Goal: Task Accomplishment & Management: Manage account settings

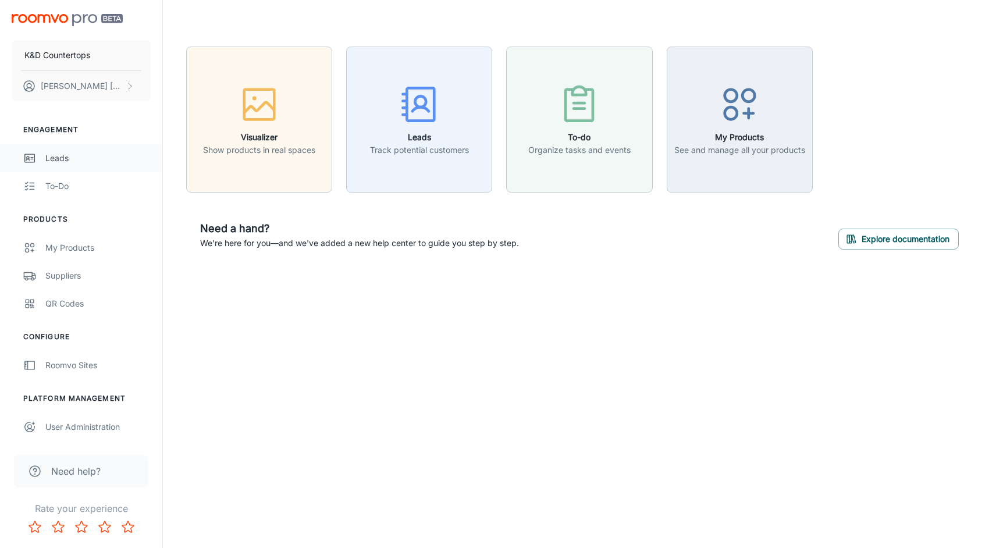
click at [60, 158] on div "Leads" at bounding box center [97, 158] width 105 height 13
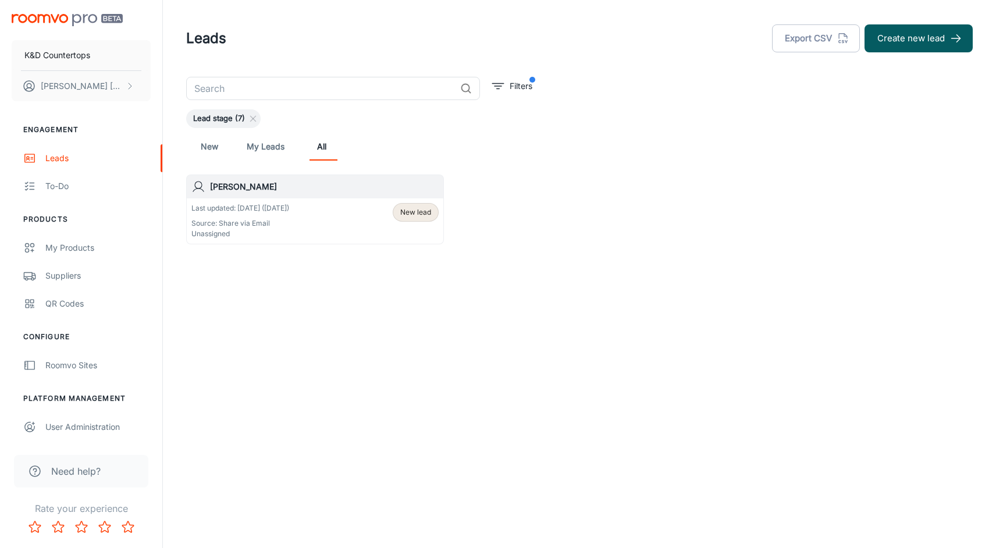
click at [418, 202] on div "Last updated: Aug 18 (1 days ago) Source: Share via Email Unassigned New lead" at bounding box center [315, 220] width 256 height 45
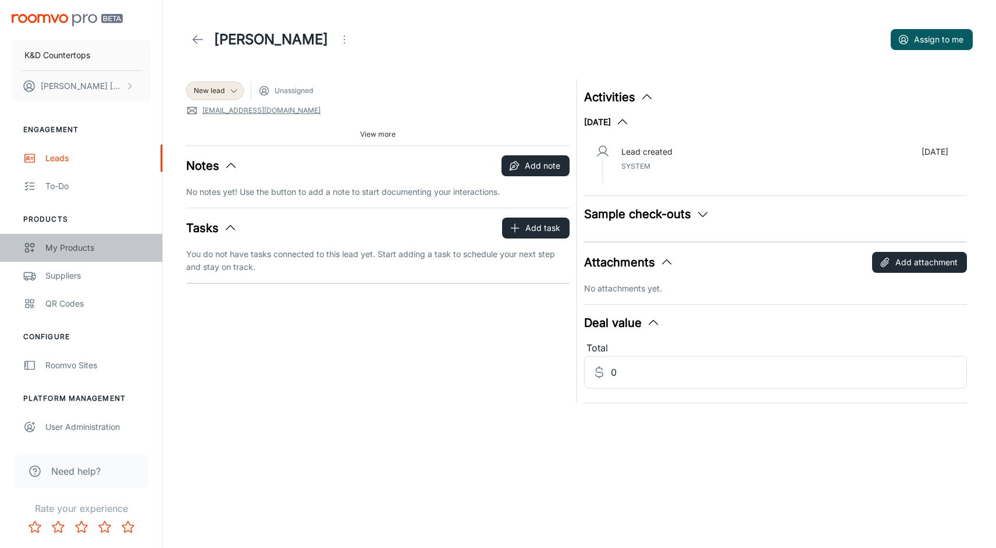
click at [80, 252] on div "My Products" at bounding box center [97, 247] width 105 height 13
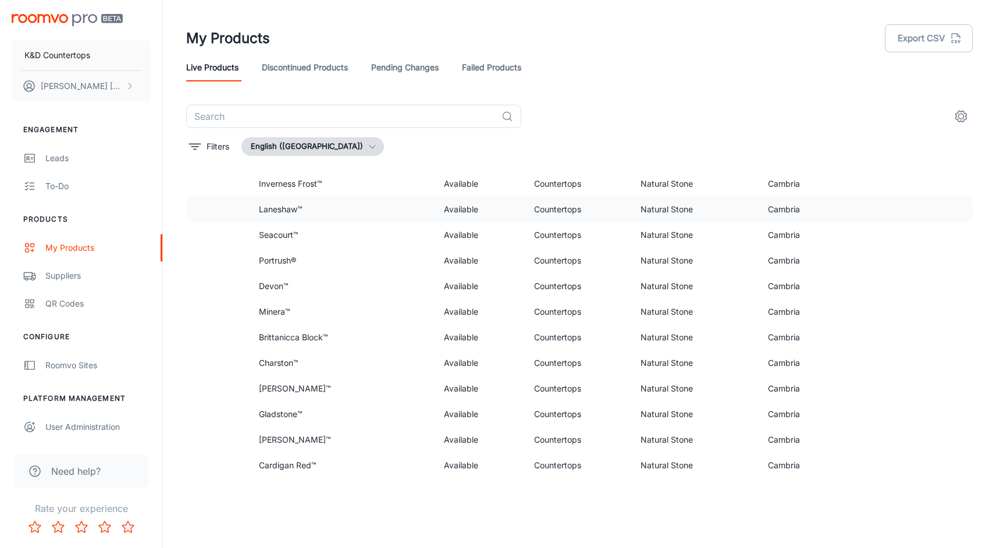
scroll to position [543, 0]
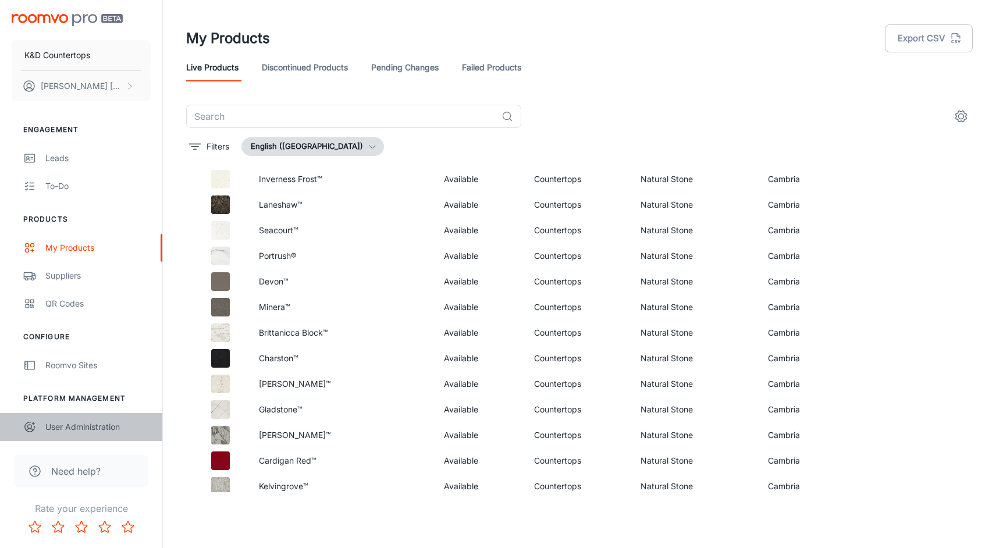
click at [75, 426] on div "User Administration" at bounding box center [97, 426] width 105 height 13
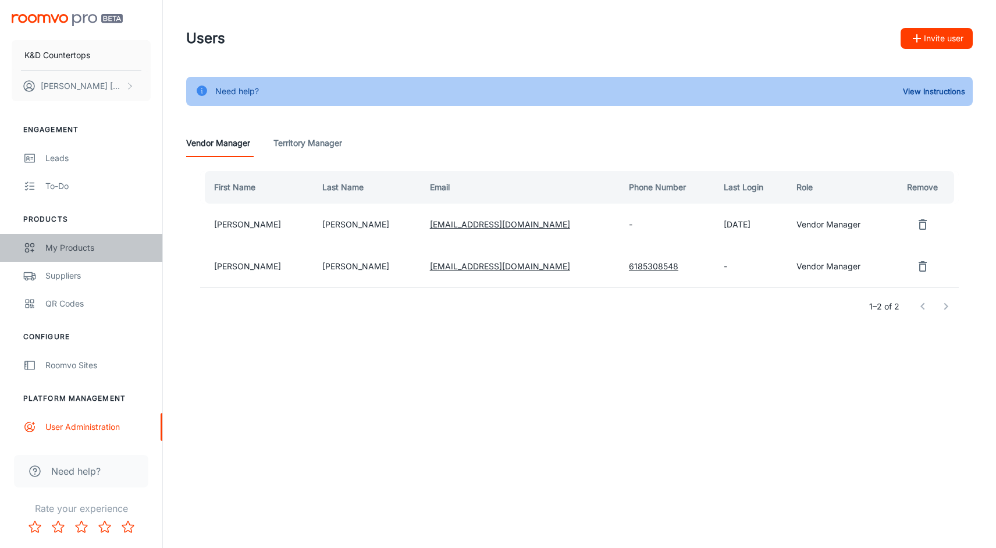
click at [67, 251] on div "My Products" at bounding box center [97, 247] width 105 height 13
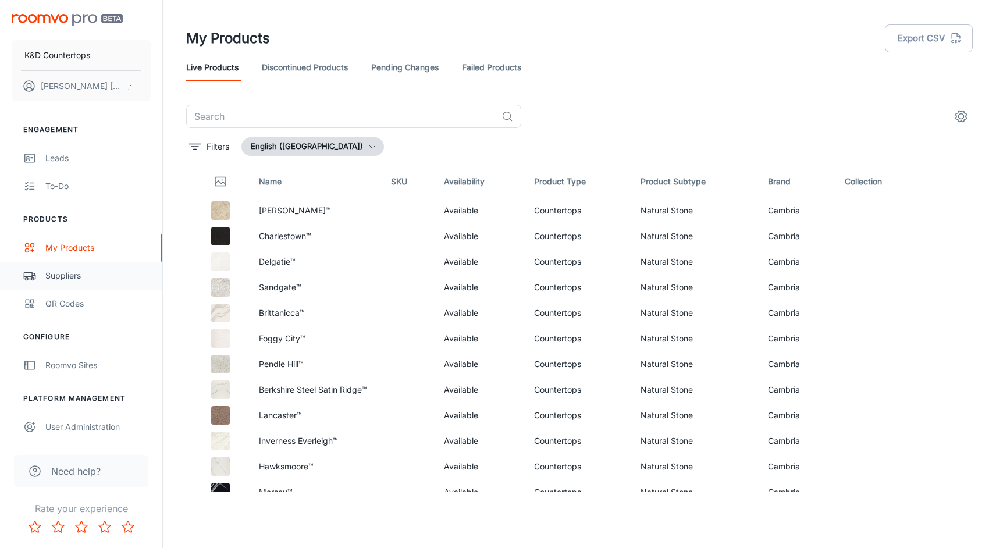
click at [79, 271] on div "Suppliers" at bounding box center [97, 275] width 105 height 13
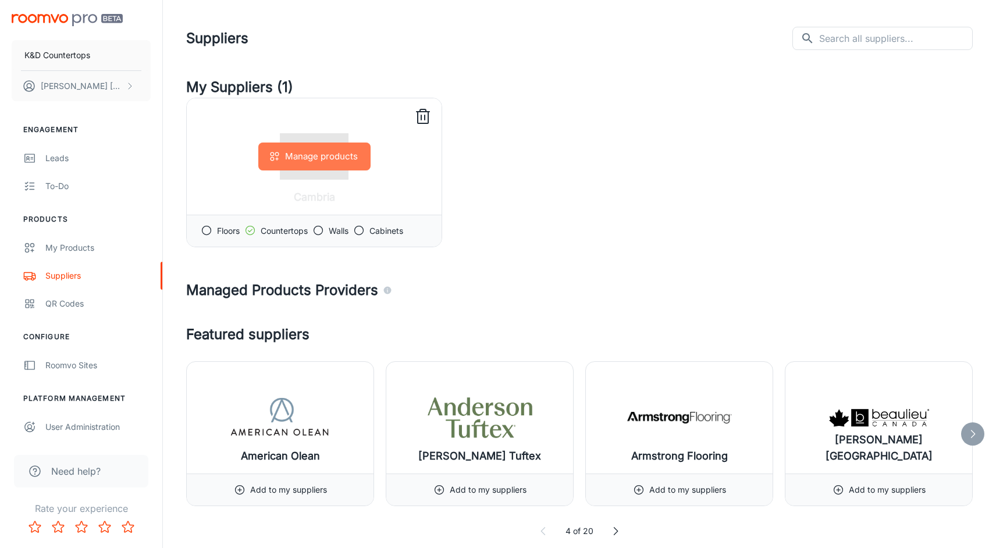
click at [350, 156] on button "Manage products" at bounding box center [314, 156] width 112 height 28
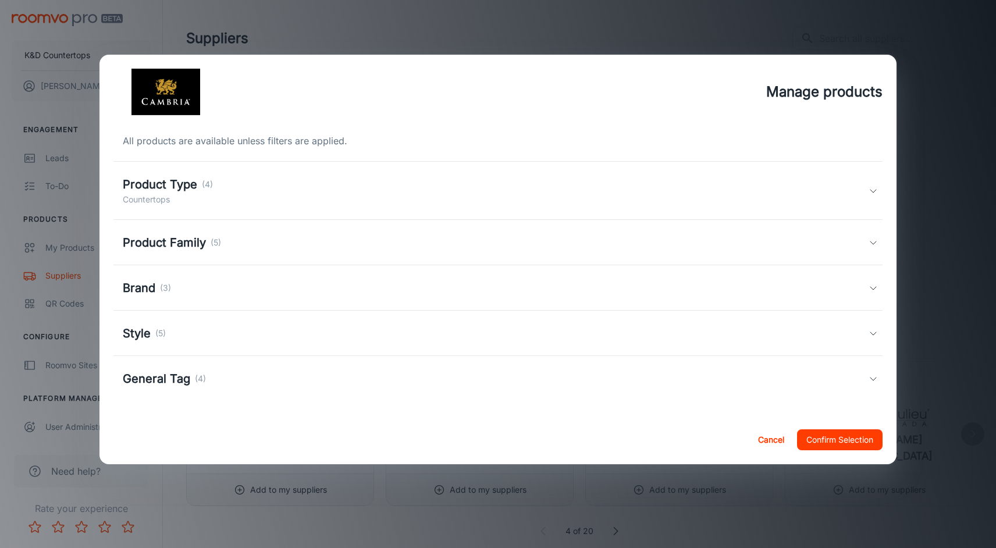
click at [160, 297] on div "Brand (3)" at bounding box center [147, 287] width 48 height 17
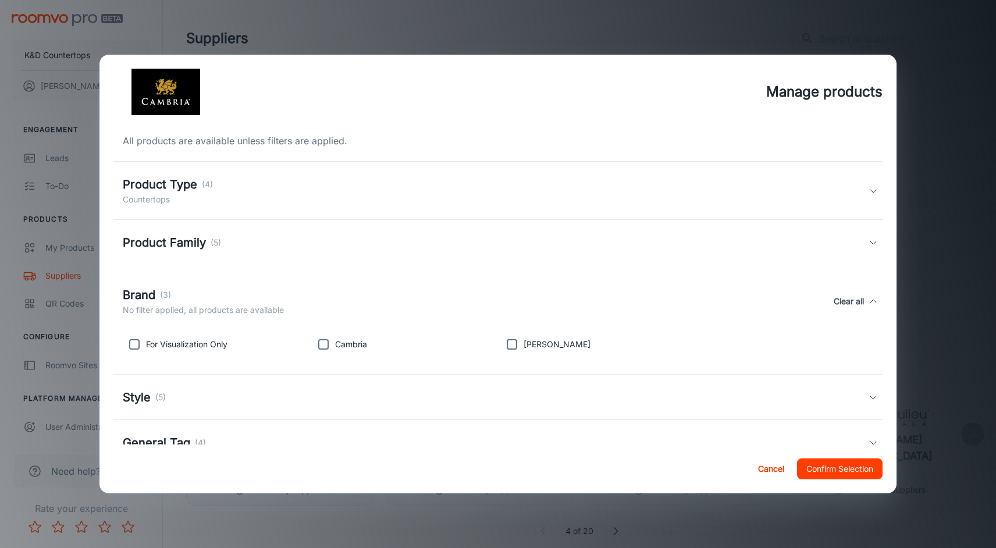
click at [162, 246] on h5 "Product Family" at bounding box center [164, 242] width 83 height 17
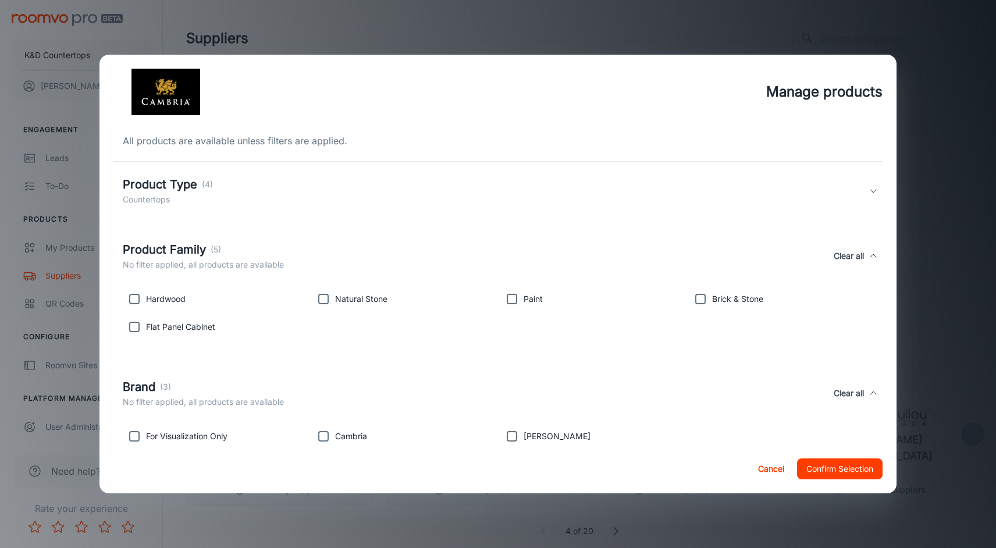
click at [168, 189] on h5 "Product Type" at bounding box center [160, 184] width 74 height 17
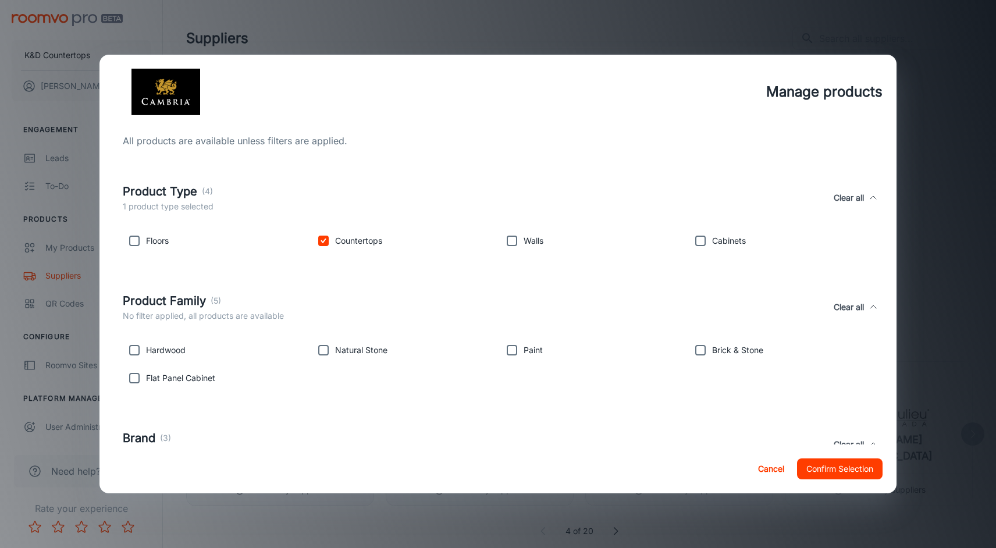
click at [168, 189] on h5 "Product Type" at bounding box center [160, 191] width 74 height 17
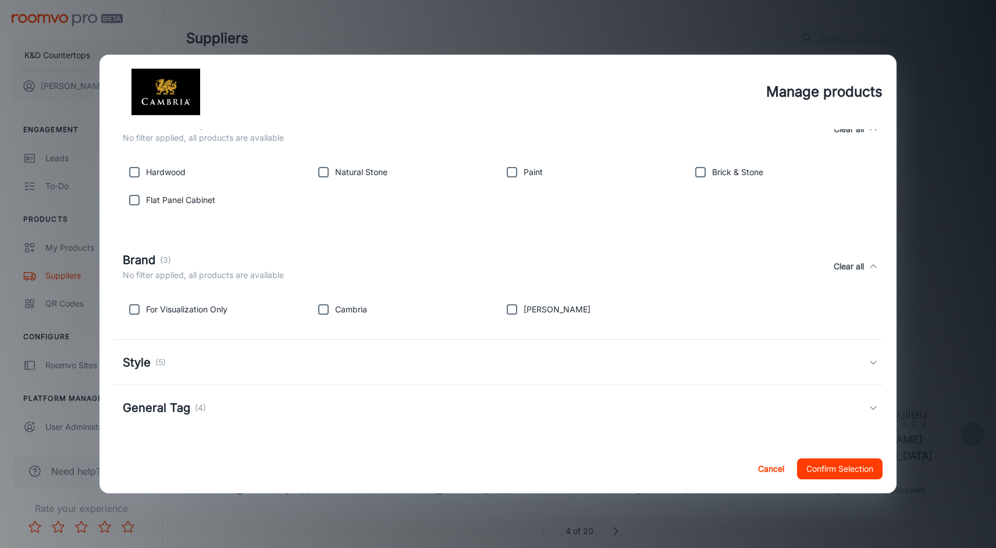
scroll to position [127, 0]
click at [132, 373] on div "Style (5)" at bounding box center [497, 362] width 769 height 45
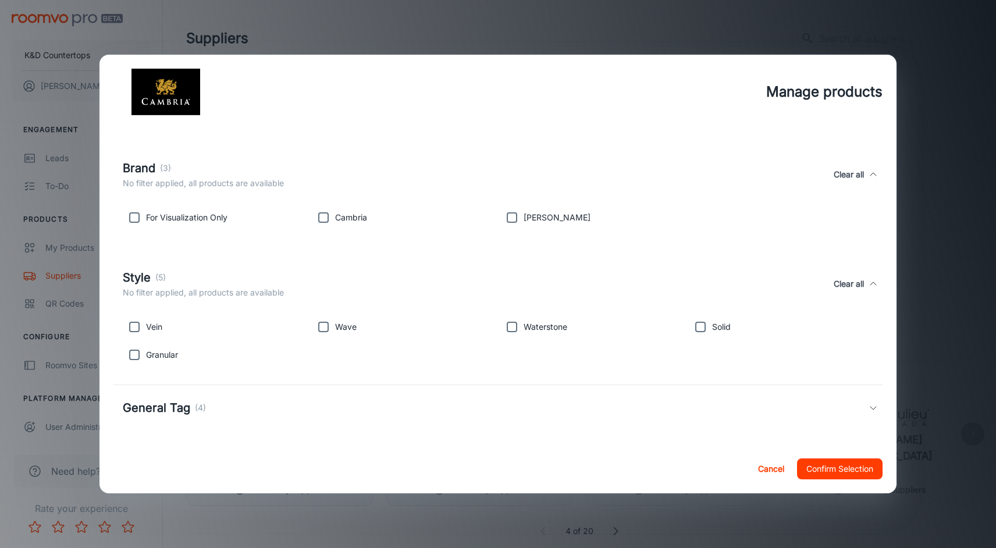
scroll to position [219, 0]
click at [148, 419] on div "General Tag (4)" at bounding box center [497, 407] width 769 height 45
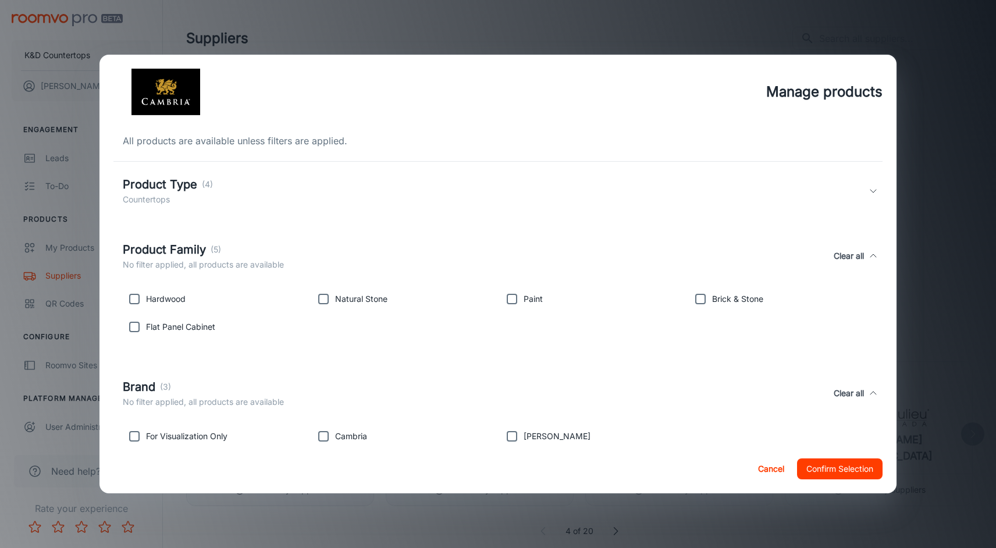
scroll to position [0, 0]
click at [773, 472] on button "Cancel" at bounding box center [771, 468] width 37 height 21
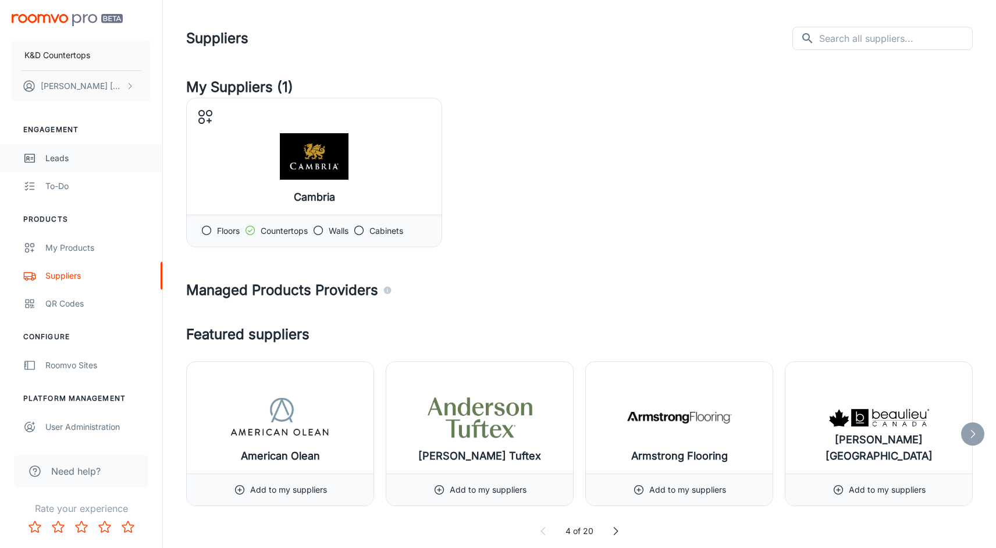
click at [51, 161] on div "Leads" at bounding box center [97, 158] width 105 height 13
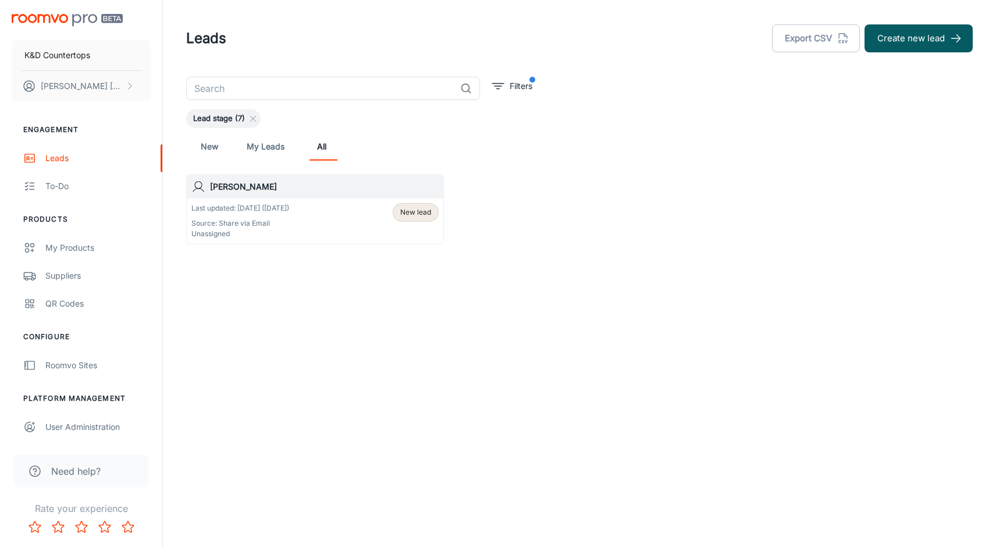
click at [209, 149] on link "New" at bounding box center [209, 147] width 28 height 28
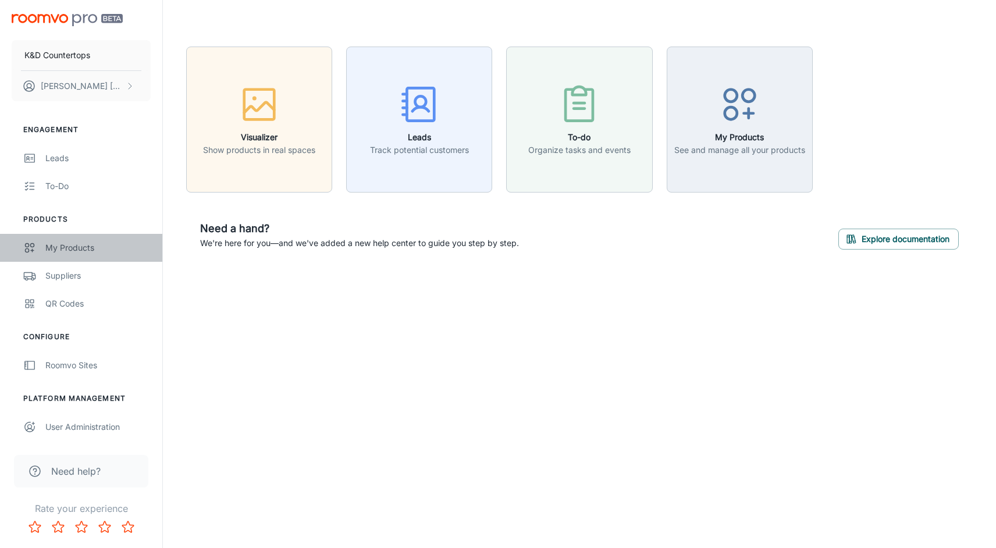
click at [98, 251] on div "My Products" at bounding box center [97, 247] width 105 height 13
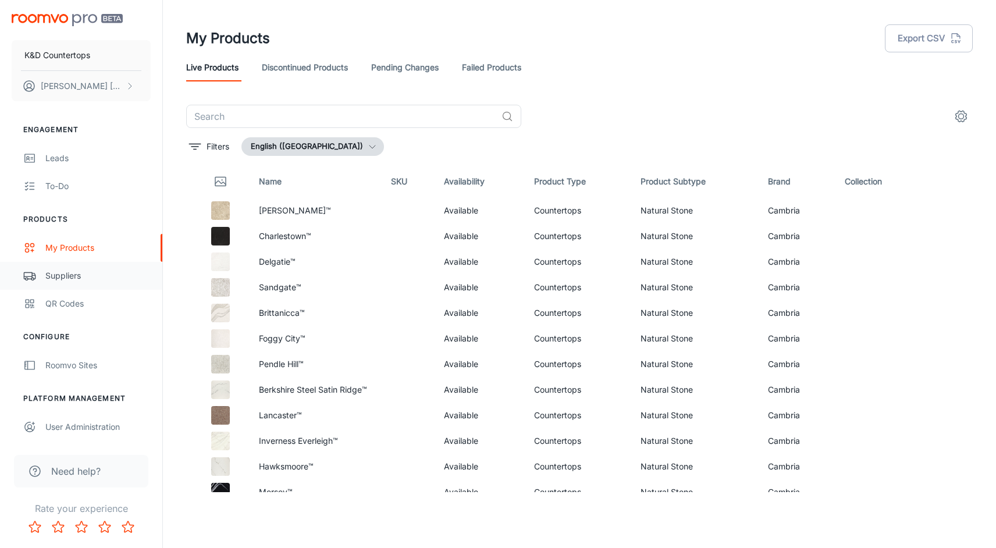
click at [69, 272] on div "Suppliers" at bounding box center [97, 275] width 105 height 13
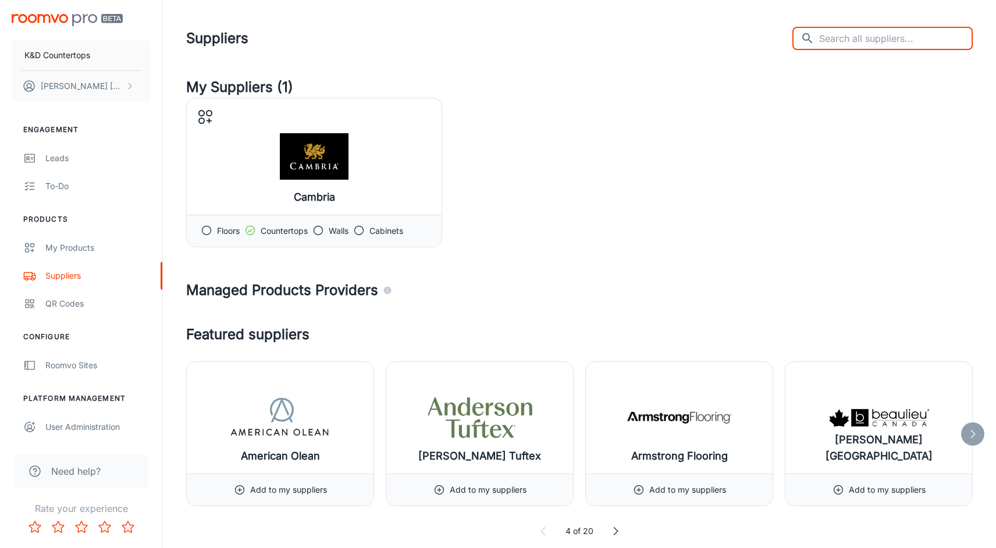
click at [849, 37] on input "text" at bounding box center [896, 38] width 154 height 23
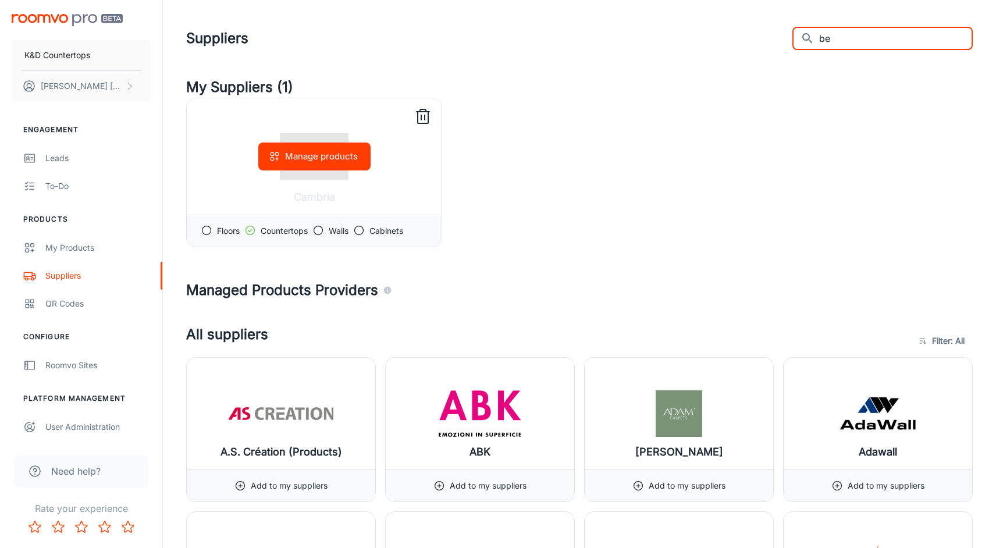
type input "be"
click at [204, 231] on icon at bounding box center [207, 230] width 12 height 12
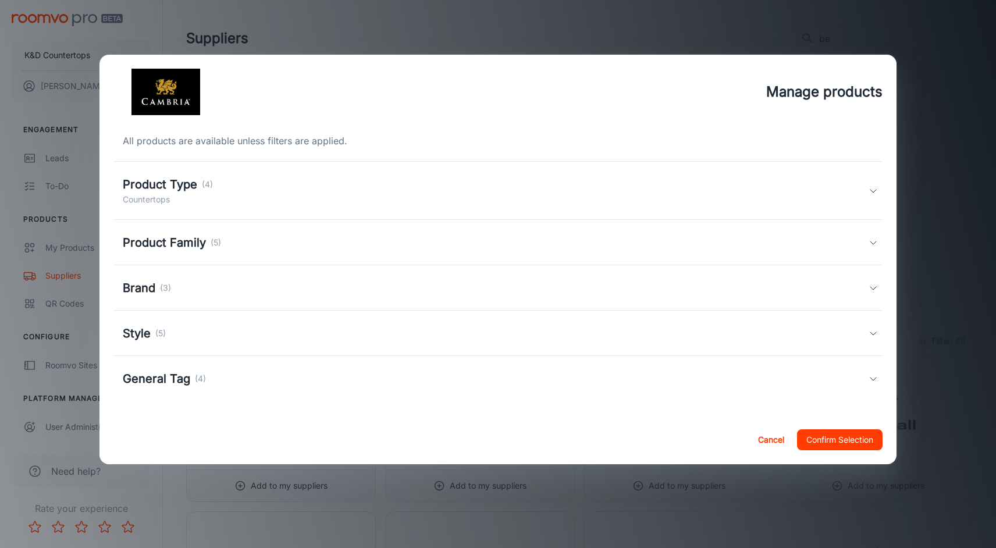
click at [776, 434] on button "Cancel" at bounding box center [771, 439] width 37 height 21
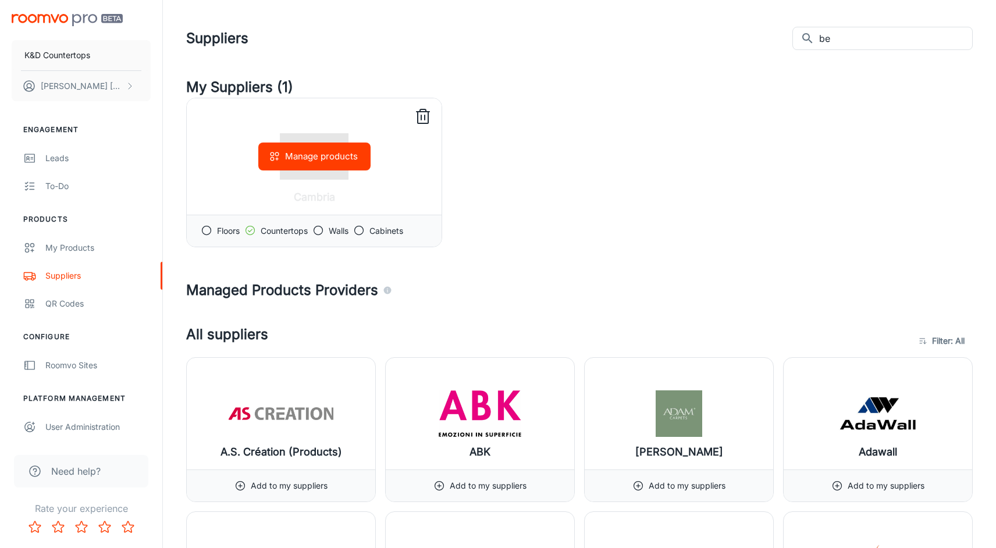
click at [324, 228] on icon at bounding box center [318, 230] width 12 height 12
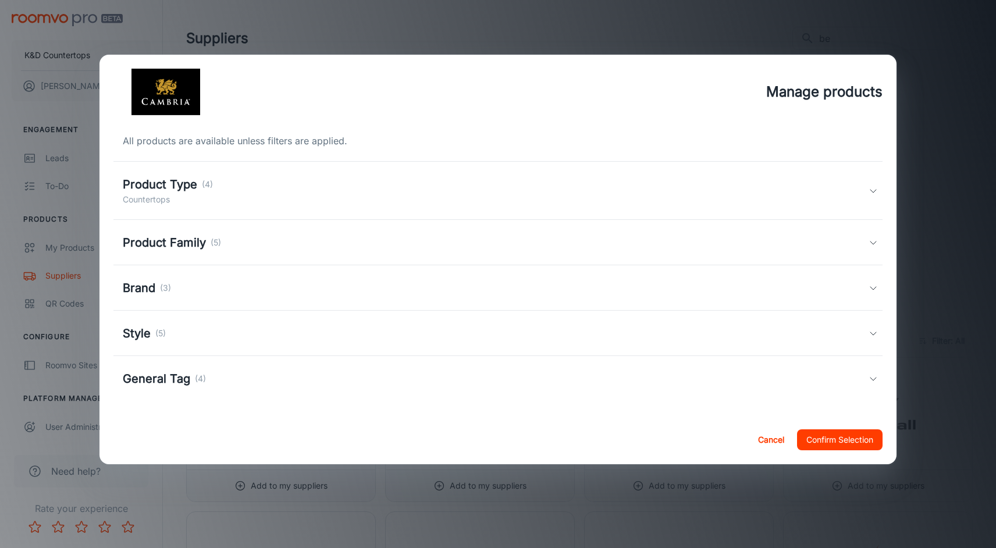
click at [187, 187] on h5 "Product Type" at bounding box center [160, 184] width 74 height 17
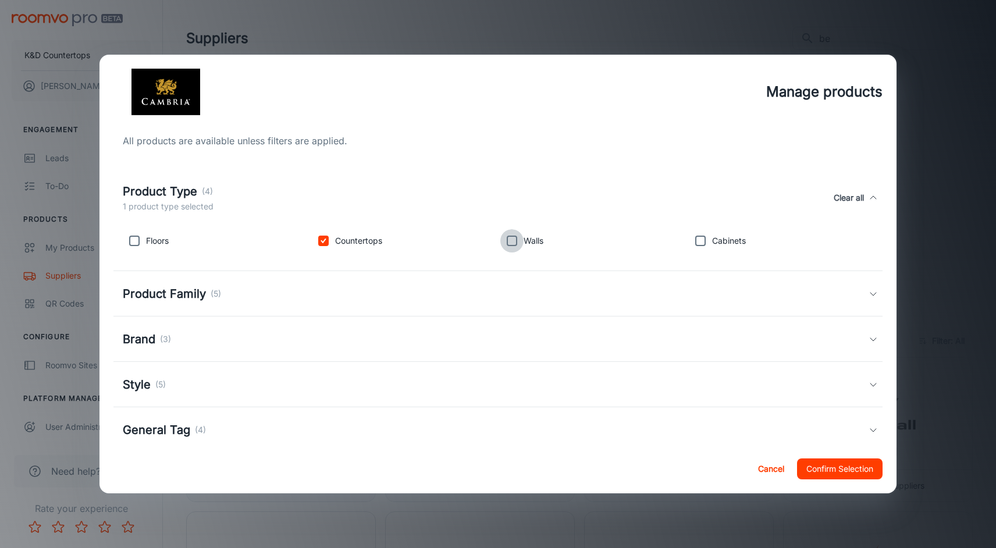
click at [512, 243] on input "checkbox" at bounding box center [511, 240] width 23 height 23
checkbox input "true"
click at [826, 466] on button "Confirm Selection" at bounding box center [839, 468] width 85 height 21
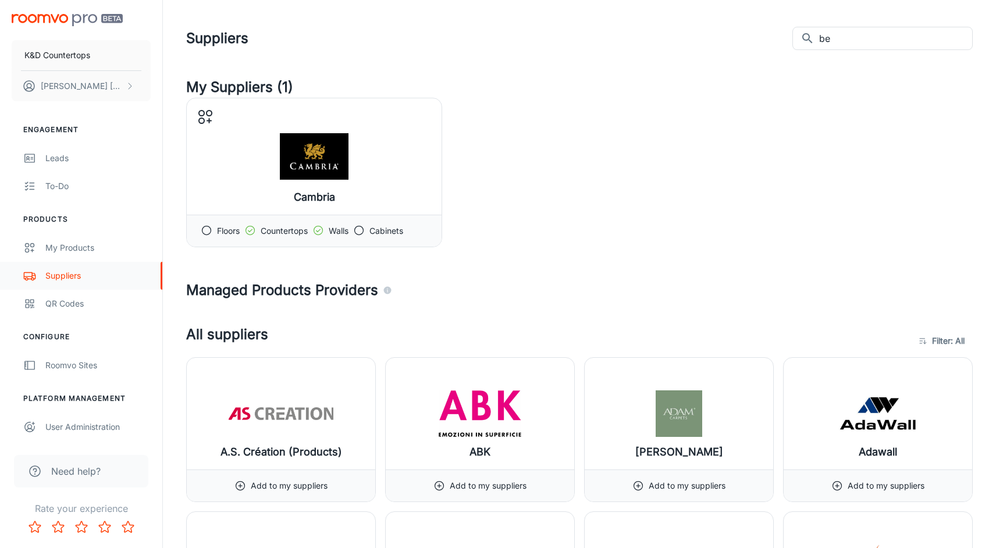
click at [66, 277] on div "Suppliers" at bounding box center [97, 275] width 105 height 13
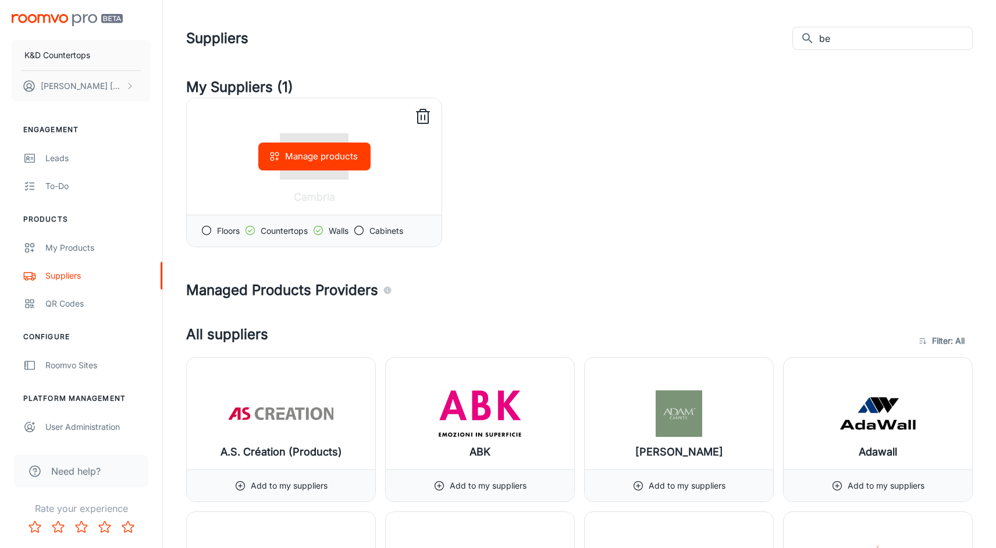
click at [358, 231] on icon at bounding box center [359, 230] width 12 height 12
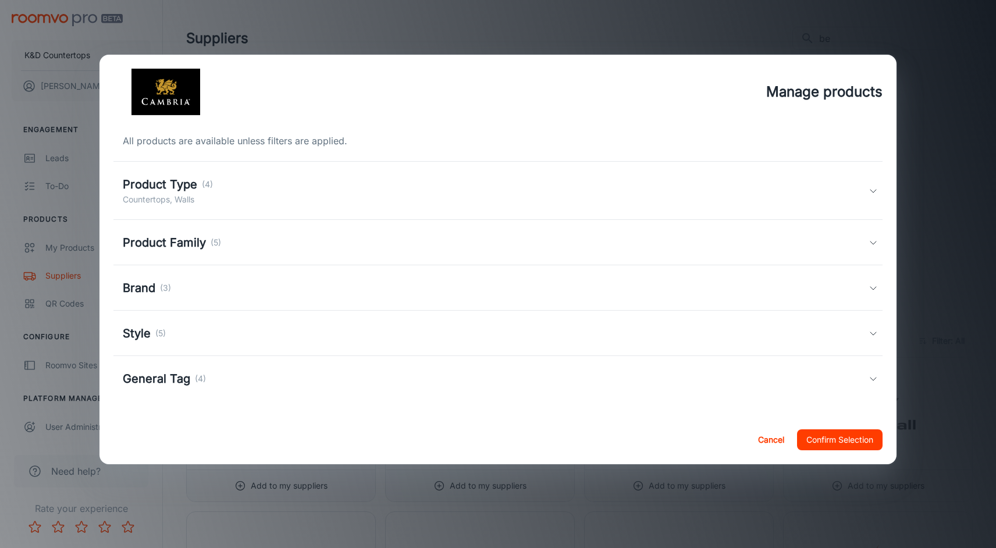
click at [836, 441] on button "Confirm Selection" at bounding box center [839, 439] width 85 height 21
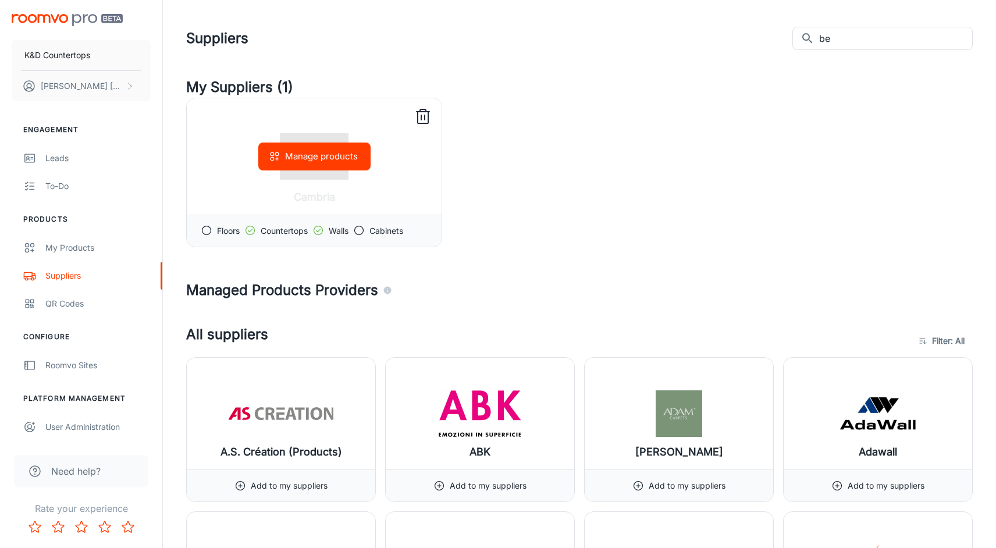
click at [209, 229] on icon at bounding box center [207, 230] width 12 height 12
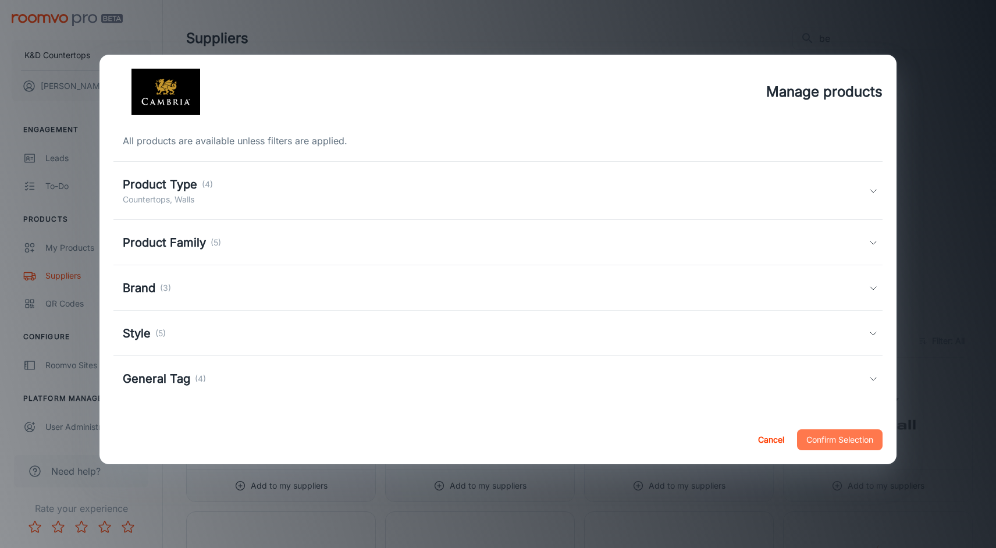
click at [849, 436] on button "Confirm Selection" at bounding box center [839, 439] width 85 height 21
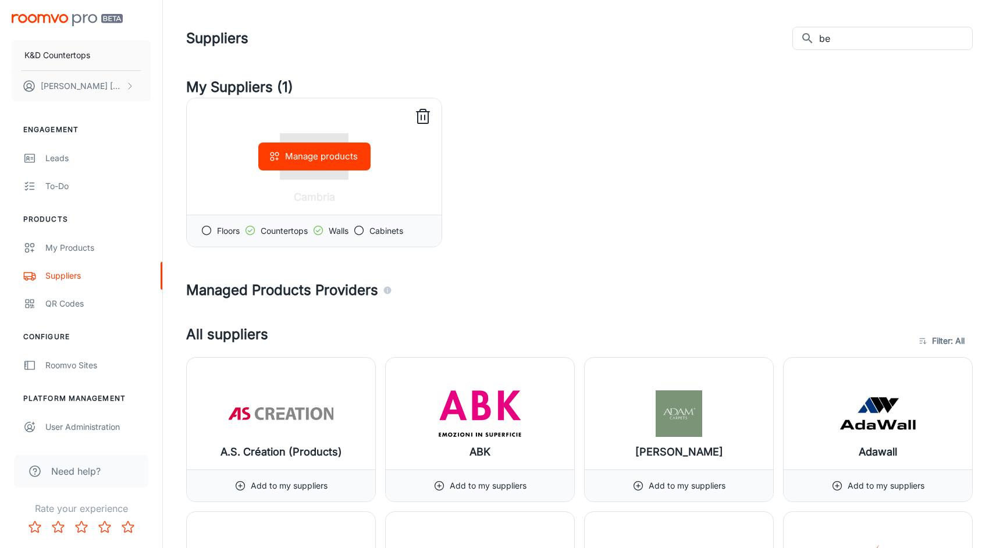
click at [208, 231] on icon at bounding box center [207, 230] width 12 height 12
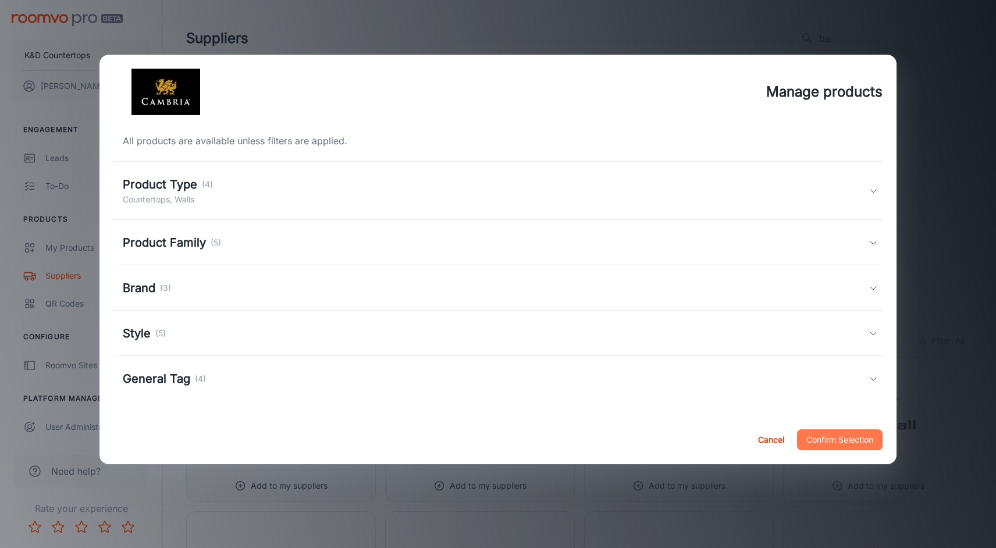
click at [828, 436] on button "Confirm Selection" at bounding box center [839, 439] width 85 height 21
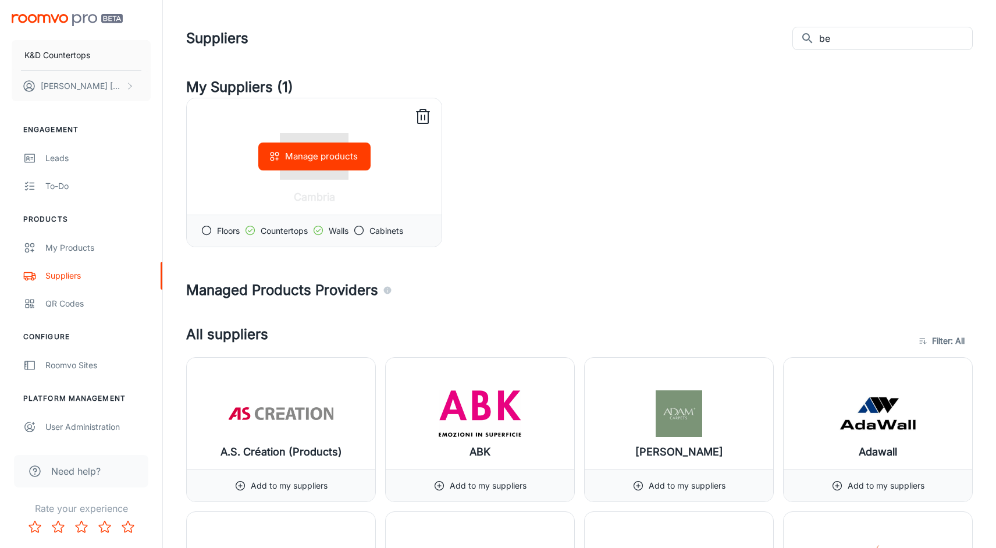
click at [361, 231] on icon at bounding box center [359, 230] width 12 height 12
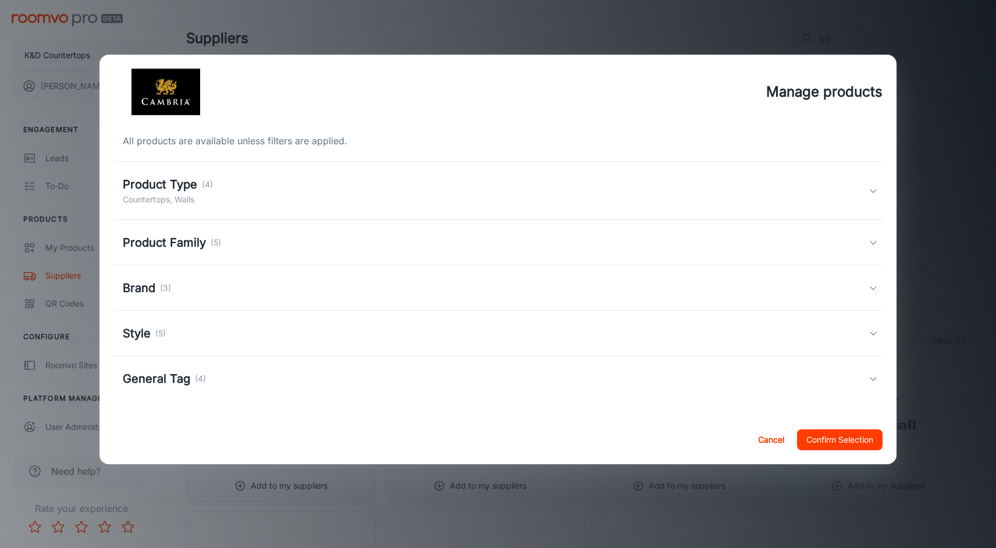
click at [842, 441] on button "Confirm Selection" at bounding box center [839, 439] width 85 height 21
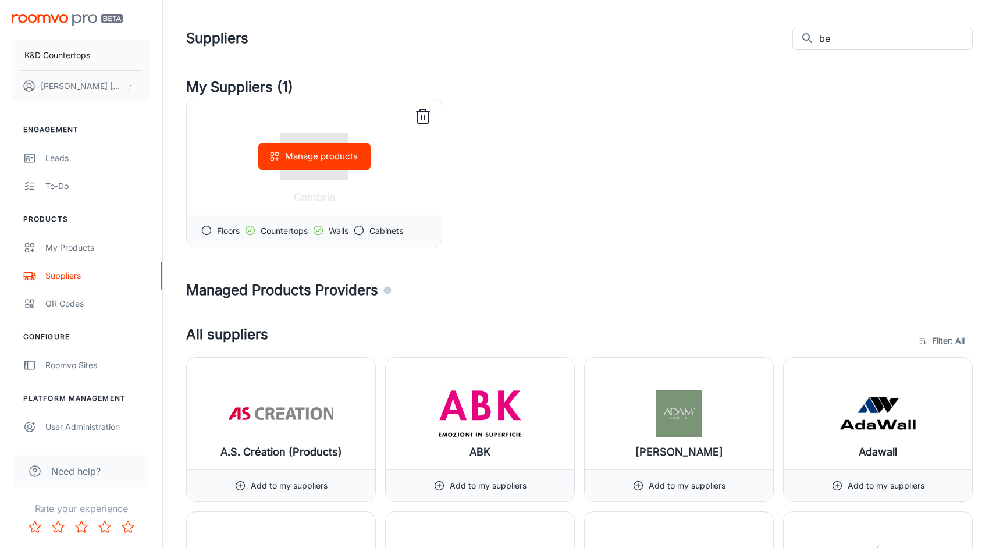
click at [320, 233] on icon at bounding box center [318, 230] width 12 height 12
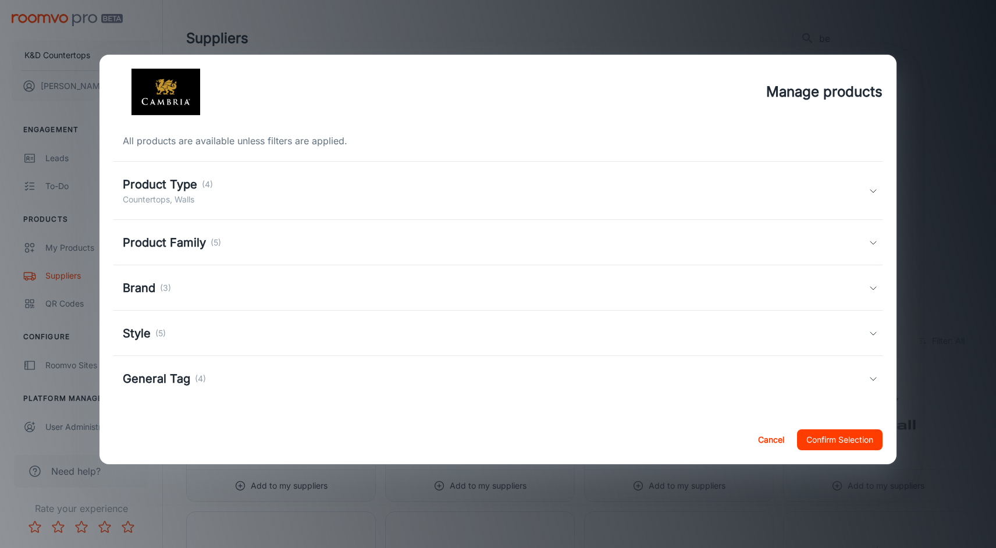
click at [831, 445] on button "Confirm Selection" at bounding box center [839, 439] width 85 height 21
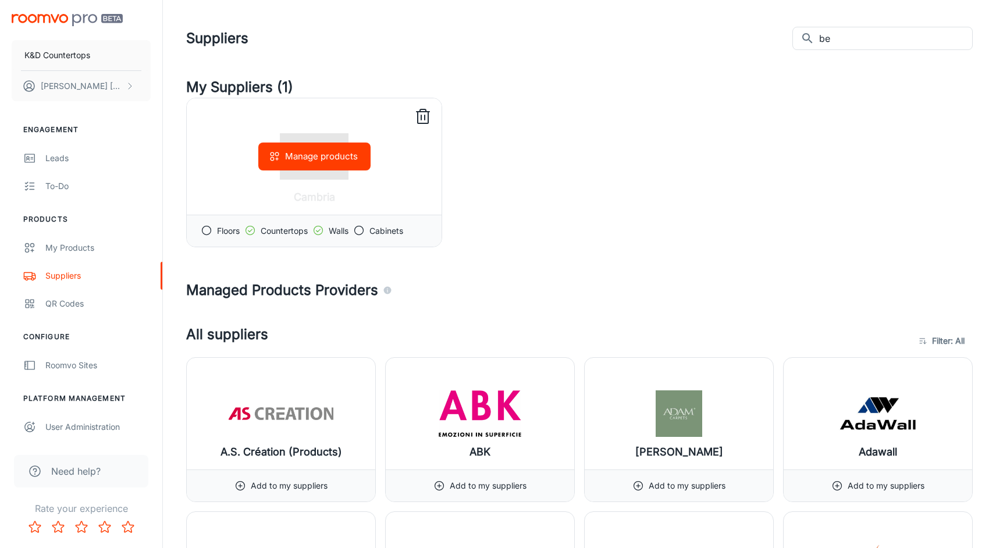
click at [343, 163] on button "Manage products" at bounding box center [314, 156] width 112 height 28
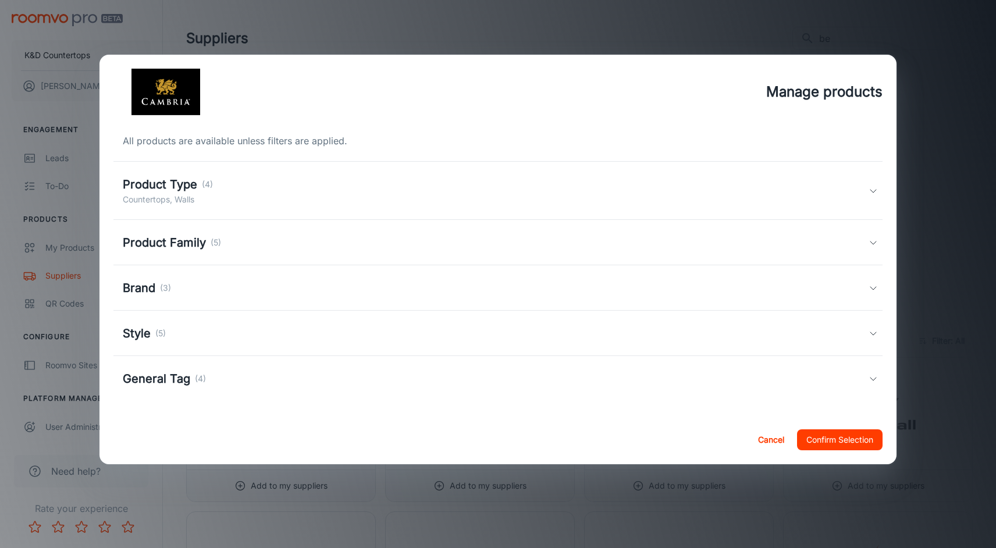
click at [180, 193] on h5 "Product Type" at bounding box center [160, 184] width 74 height 17
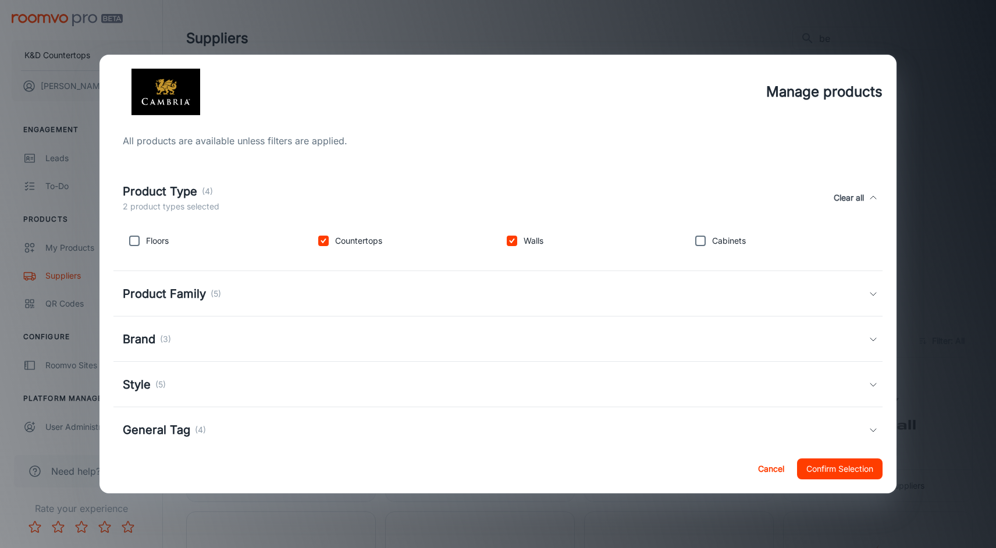
click at [701, 244] on input "checkbox" at bounding box center [700, 240] width 23 height 23
checkbox input "true"
click at [133, 241] on input "checkbox" at bounding box center [134, 240] width 23 height 23
checkbox input "true"
click at [822, 467] on button "Confirm Selection" at bounding box center [839, 468] width 85 height 21
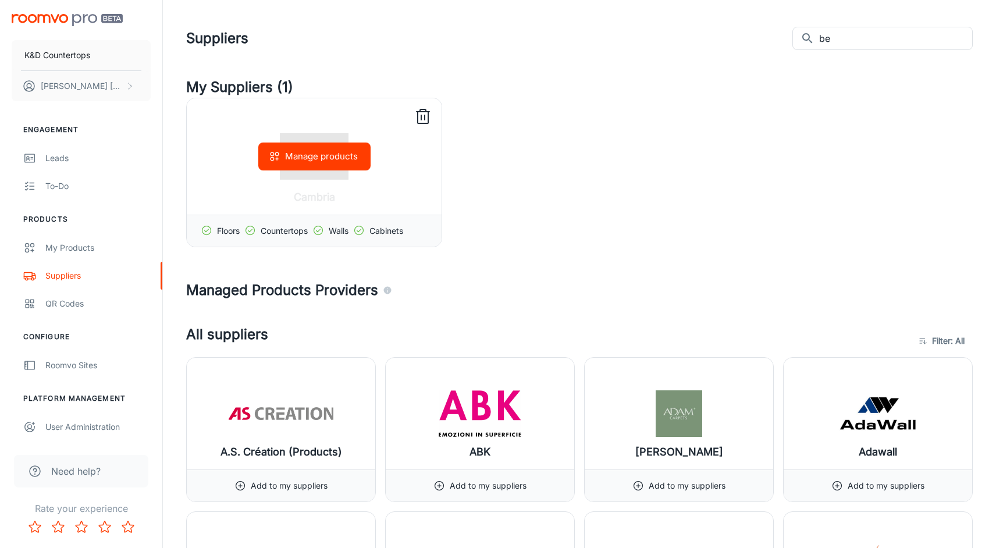
click at [344, 189] on div "Manage products" at bounding box center [314, 156] width 255 height 116
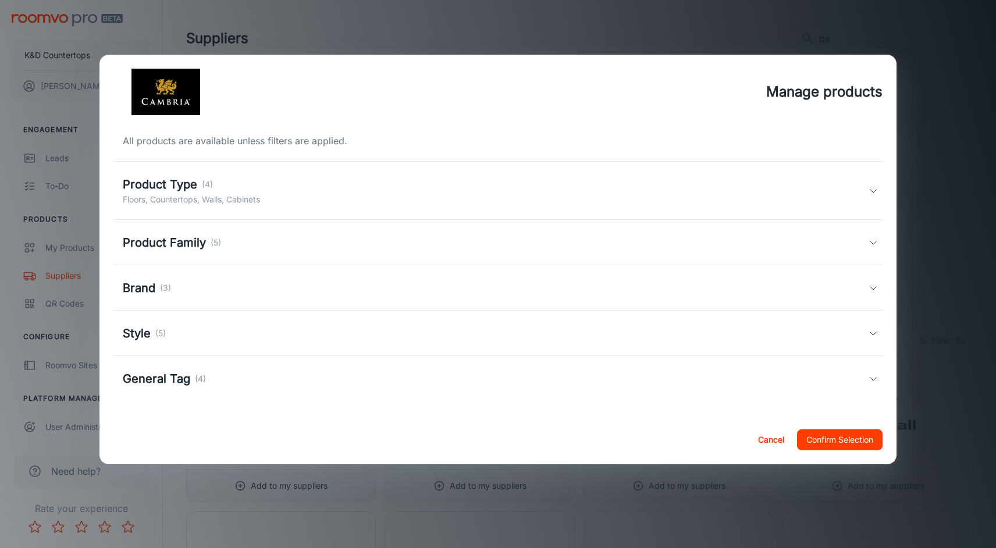
click at [188, 190] on h5 "Product Type" at bounding box center [160, 184] width 74 height 17
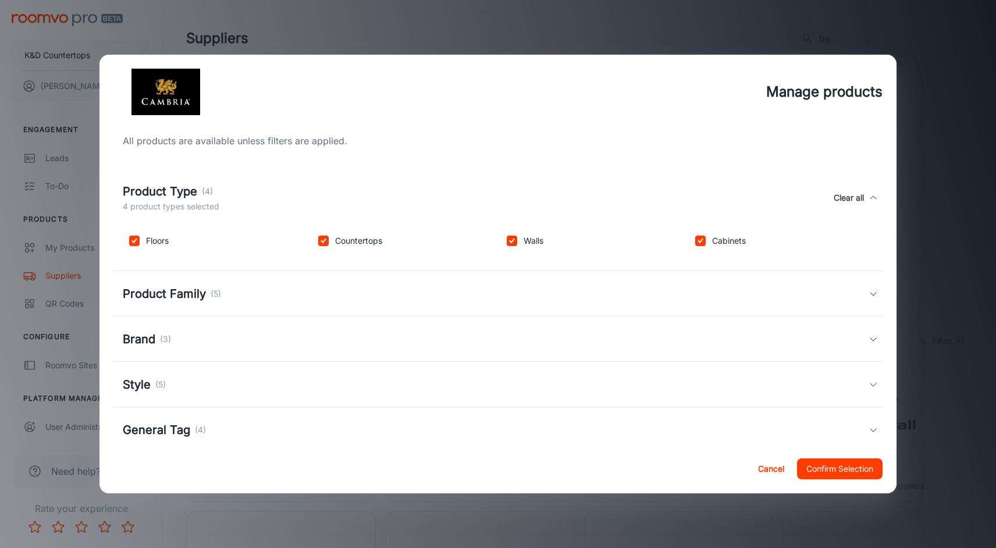
click at [152, 249] on div "Floors" at bounding box center [212, 238] width 188 height 28
click at [151, 243] on p "Floors" at bounding box center [157, 240] width 23 height 13
click at [136, 240] on input "checkbox" at bounding box center [134, 240] width 23 height 23
checkbox input "false"
click at [512, 242] on input "checkbox" at bounding box center [511, 240] width 23 height 23
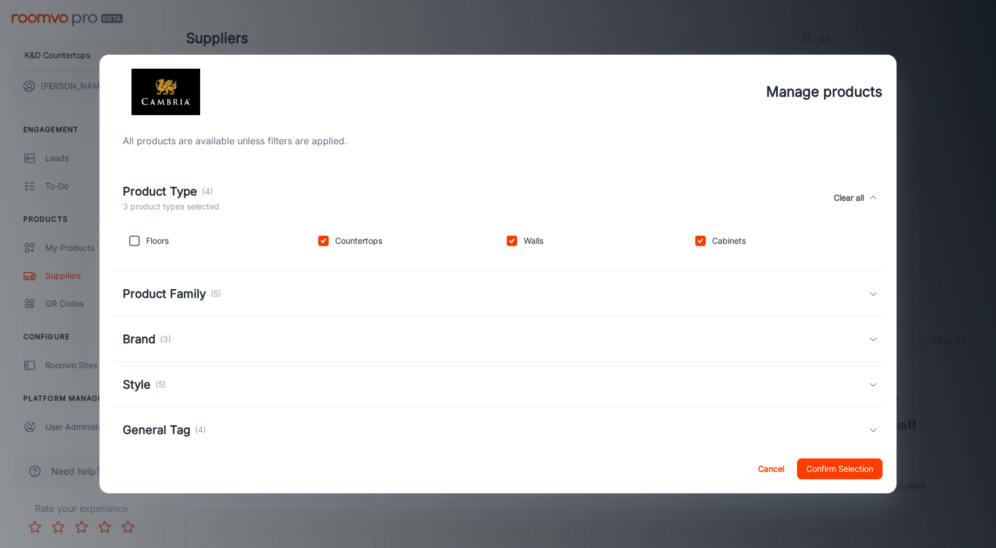
checkbox input "false"
click at [701, 244] on input "checkbox" at bounding box center [700, 240] width 23 height 23
checkbox input "false"
click at [844, 469] on button "Confirm Selection" at bounding box center [839, 468] width 85 height 21
